Goal: Navigation & Orientation: Find specific page/section

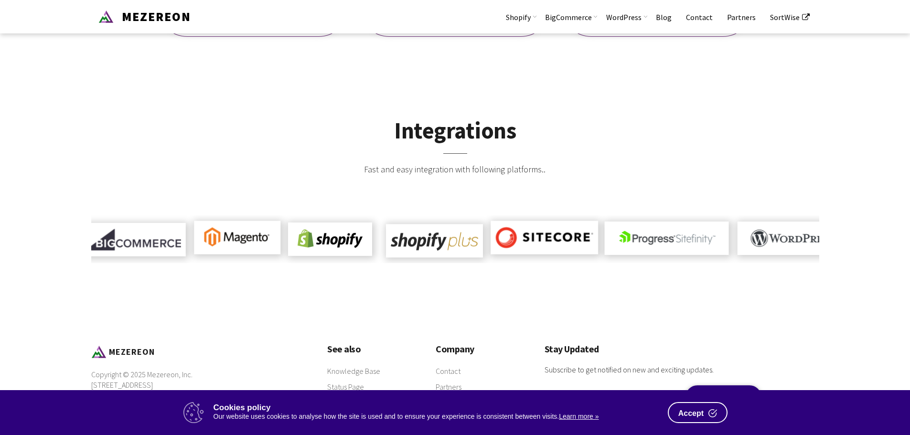
scroll to position [693, 0]
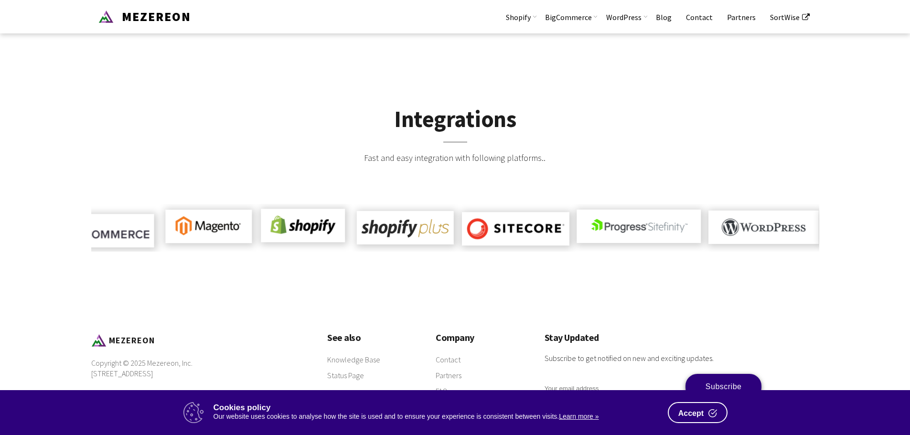
click at [381, 267] on div "Integrations Fast and easy integration with following platforms.." at bounding box center [455, 179] width 728 height 212
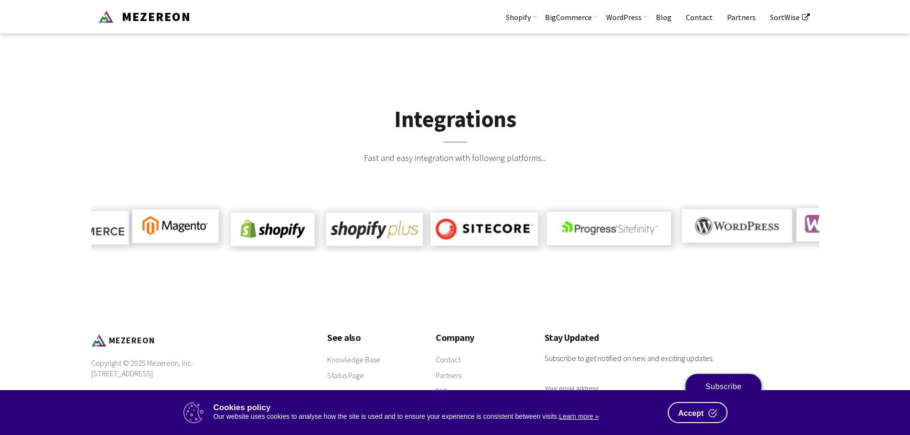
click at [691, 420] on button "Accept" at bounding box center [698, 412] width 60 height 21
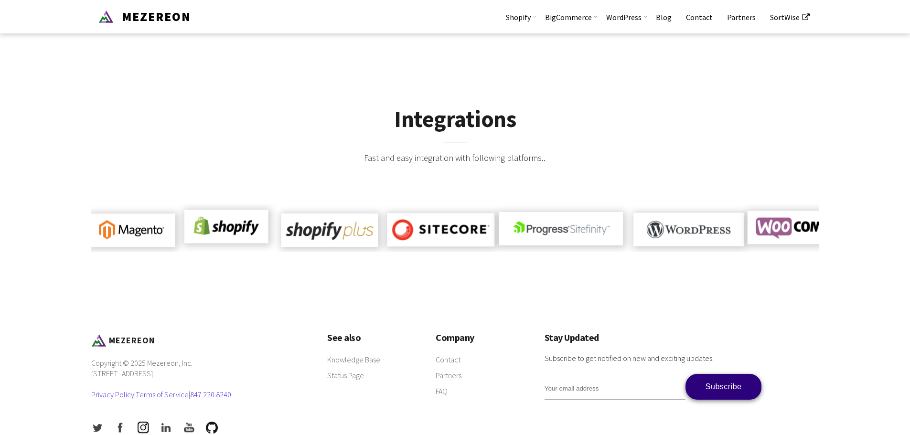
drag, startPoint x: 361, startPoint y: 267, endPoint x: 340, endPoint y: 269, distance: 21.1
click at [340, 269] on div "Integrations Fast and easy integration with following platforms.." at bounding box center [455, 179] width 728 height 212
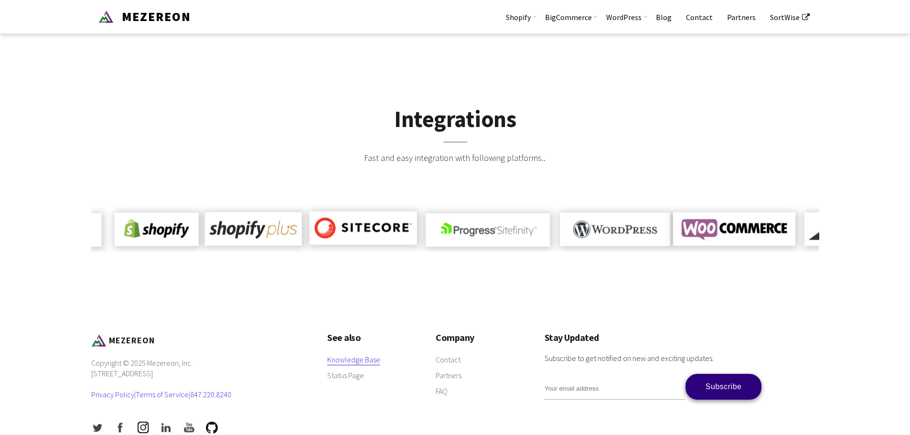
click at [345, 355] on link "Knowledge Base" at bounding box center [353, 360] width 53 height 11
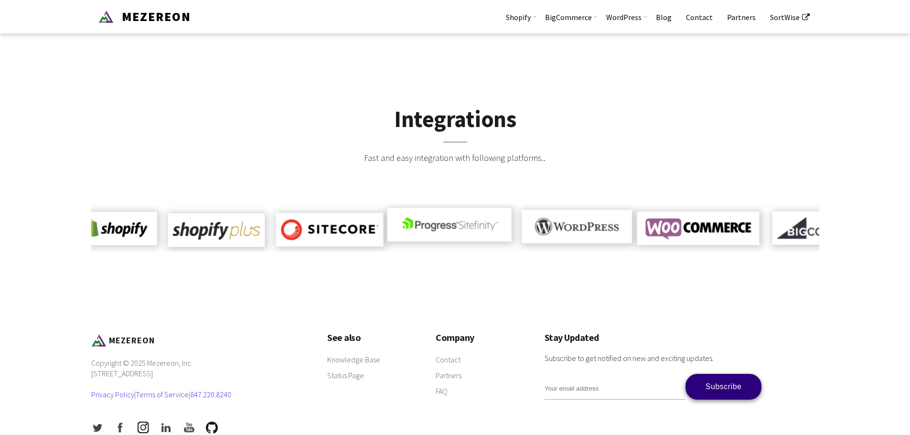
click at [248, 107] on h2 "Integrations" at bounding box center [455, 129] width 728 height 44
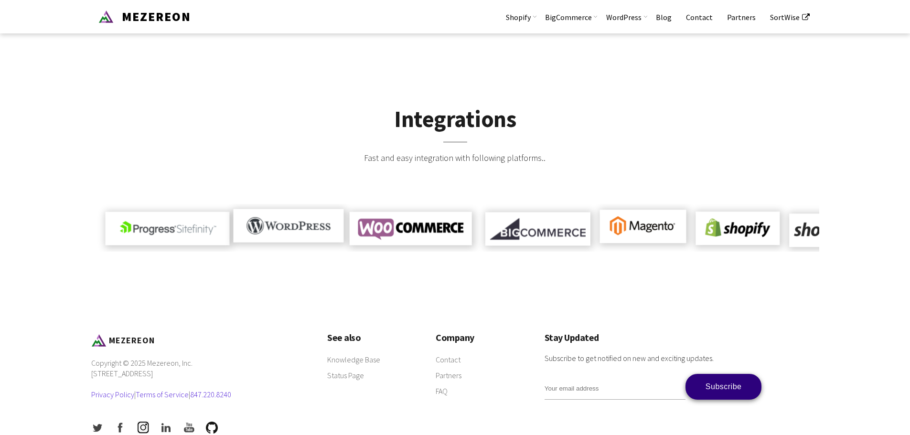
click at [510, 249] on div "Integrations Fast and easy integration with following platforms.." at bounding box center [455, 179] width 728 height 212
